Goal: Navigation & Orientation: Find specific page/section

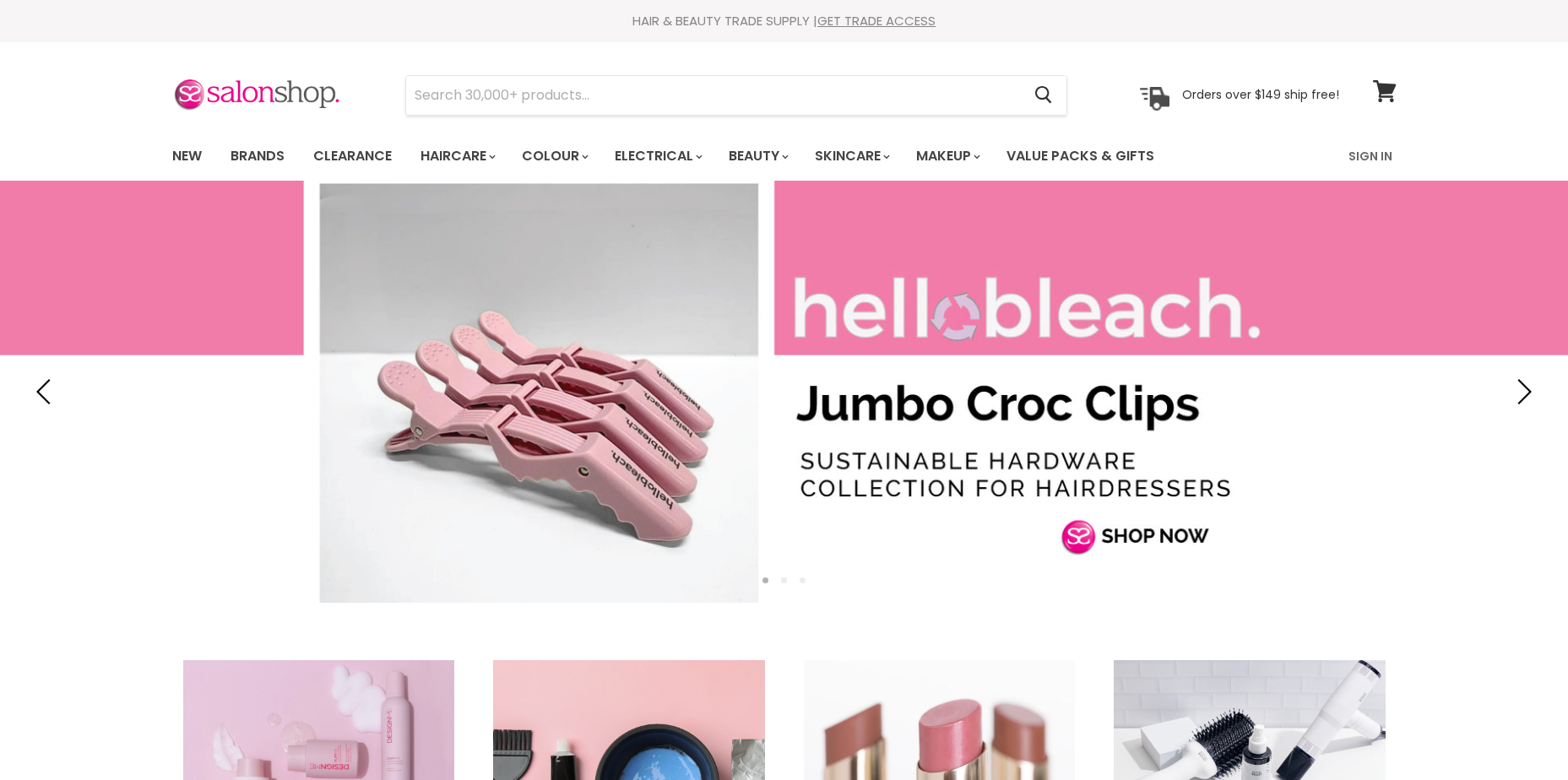
click at [178, 139] on link "New" at bounding box center [187, 156] width 55 height 35
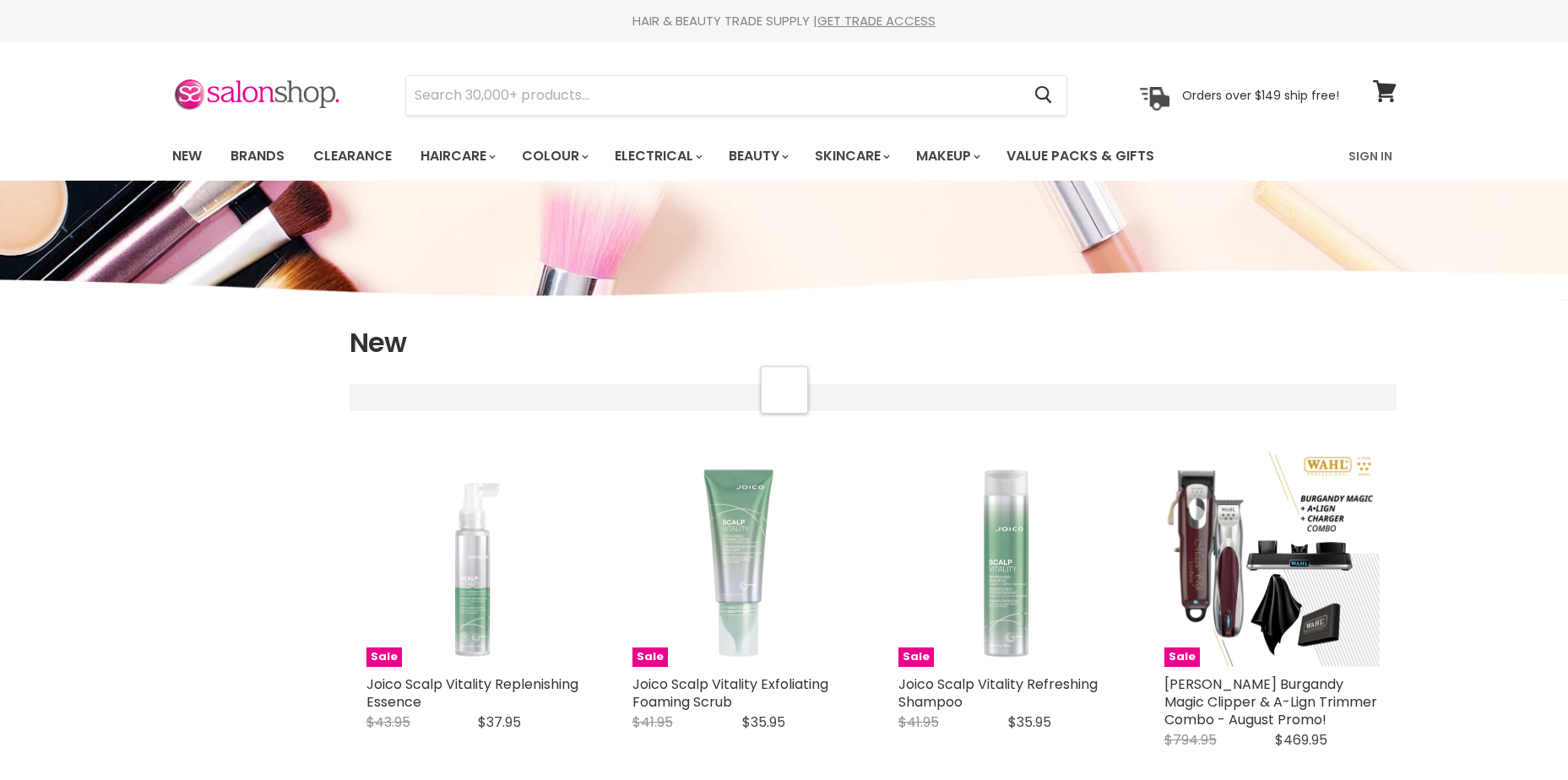
select select "created-descending"
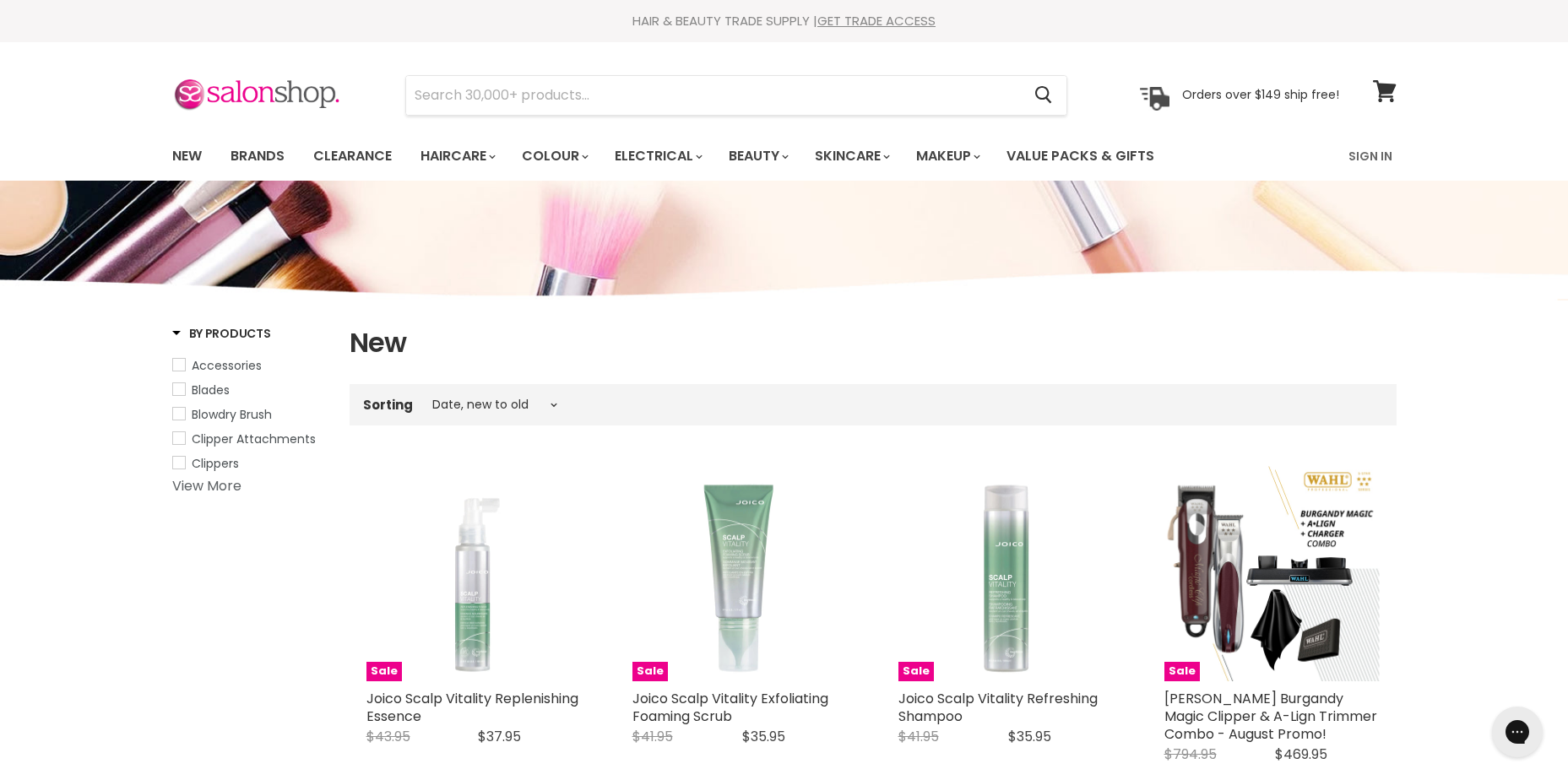
click at [222, 486] on link "View More" at bounding box center [207, 485] width 69 height 20
click at [260, 155] on link "Brands" at bounding box center [258, 156] width 79 height 35
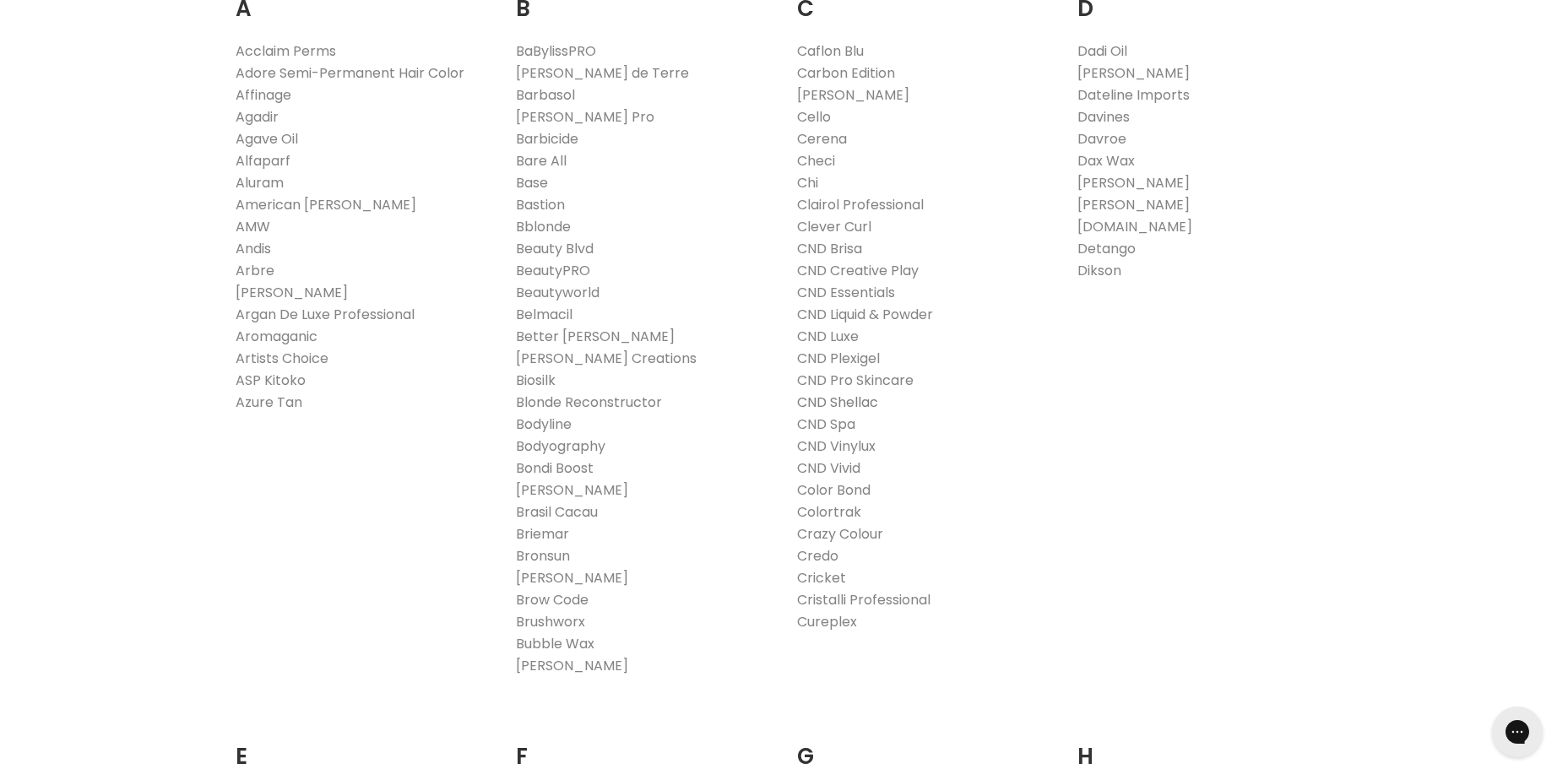
click at [861, 402] on link "CND Shellac" at bounding box center [838, 402] width 81 height 20
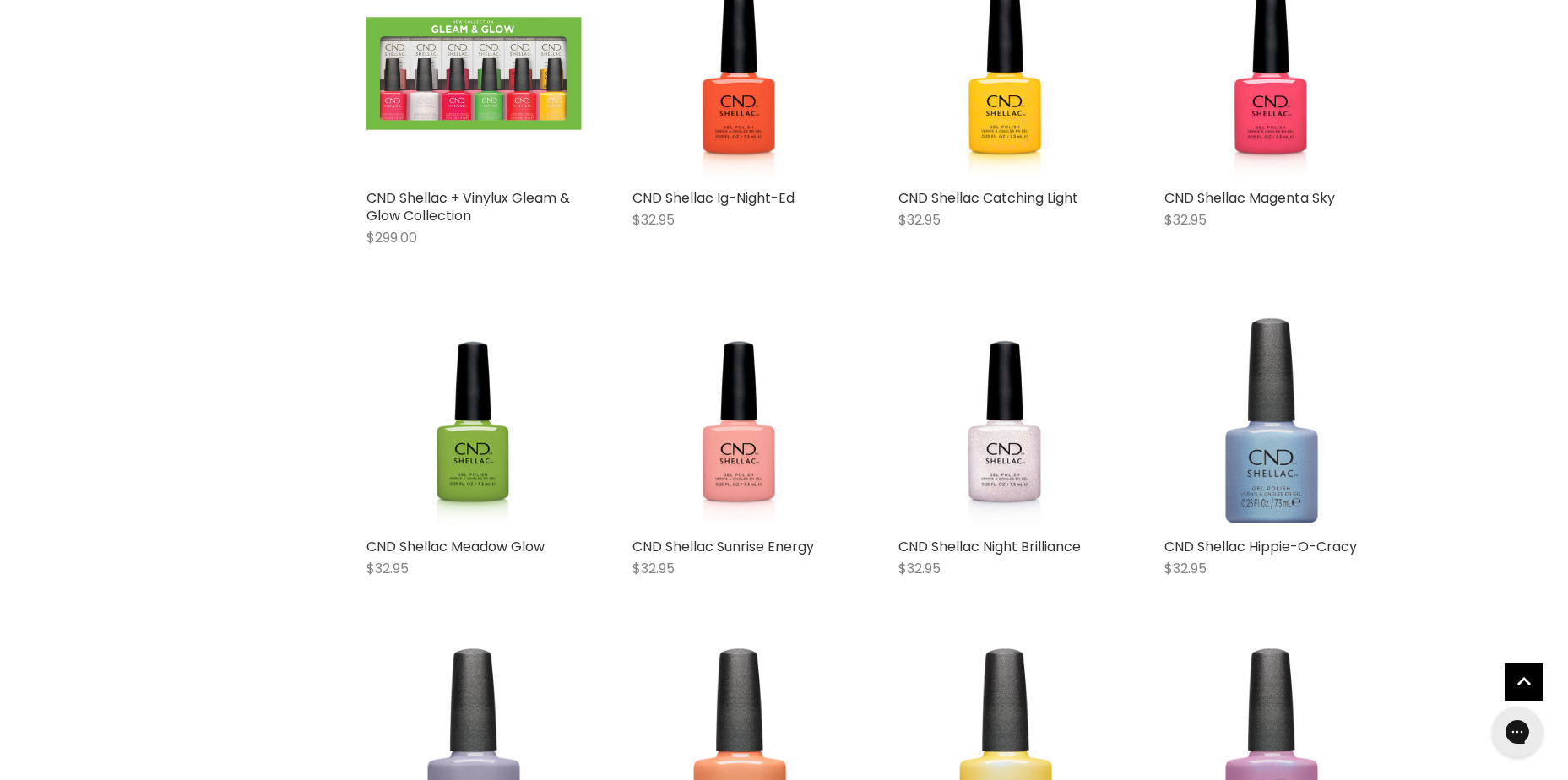
scroll to position [2617, 0]
